Goal: Task Accomplishment & Management: Use online tool/utility

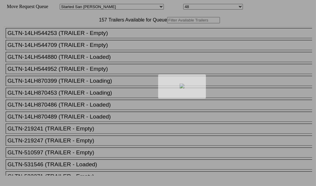
drag, startPoint x: 0, startPoint y: 0, endPoint x: 87, endPoint y: 39, distance: 95.4
click at [87, 39] on div at bounding box center [158, 93] width 316 height 186
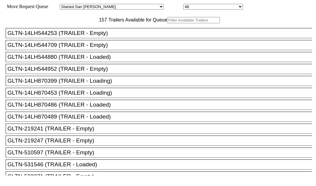
click at [167, 23] on input "text" at bounding box center [193, 20] width 53 height 6
paste input "14LH870489"
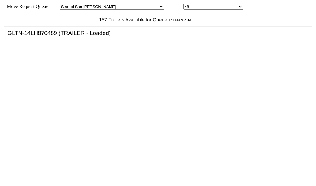
type input "14LH870489"
click at [51, 36] on div "GLTN-14LH870489 (TRAILER - Loaded)" at bounding box center [161, 33] width 308 height 7
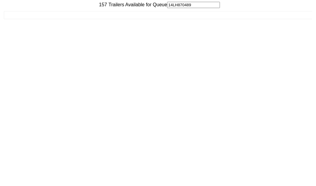
scroll to position [24, 0]
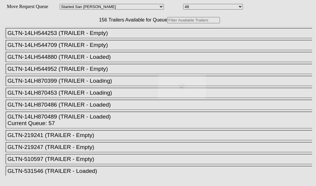
click at [81, 41] on div at bounding box center [158, 93] width 316 height 186
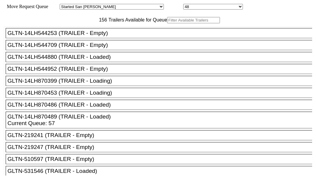
click at [167, 23] on input "text" at bounding box center [193, 20] width 53 height 6
click at [95, 42] on div "156 Trailers Available for Queue GLTN-14LH544253 (TRAILER - Empty) GLTN-14LH544…" at bounding box center [158, 96] width 308 height 158
click at [167, 23] on input "text" at bounding box center [193, 20] width 53 height 6
paste input "XPOU422543"
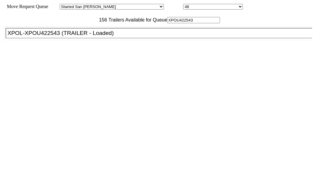
type input "XPOU422543"
click at [50, 36] on div "XPOL-XPOU422543 (TRAILER - Loaded)" at bounding box center [161, 33] width 308 height 7
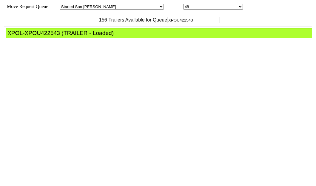
click at [50, 36] on div "XPOL-XPOU422543 (TRAILER - Loaded)" at bounding box center [161, 33] width 308 height 7
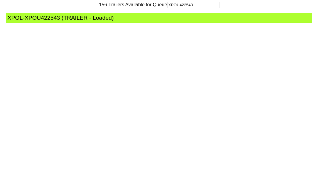
scroll to position [24, 0]
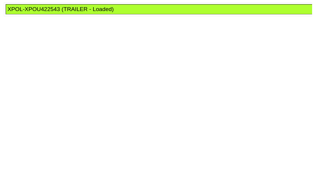
click at [43, 13] on div "XPOL-XPOU422543 (TRAILER - Loaded)" at bounding box center [161, 9] width 308 height 7
drag, startPoint x: 43, startPoint y: 34, endPoint x: 316, endPoint y: 126, distance: 288.7
click at [43, 13] on div "XPOL-XPOU422543 (TRAILER - Loaded)" at bounding box center [161, 9] width 308 height 7
